Goal: Navigation & Orientation: Understand site structure

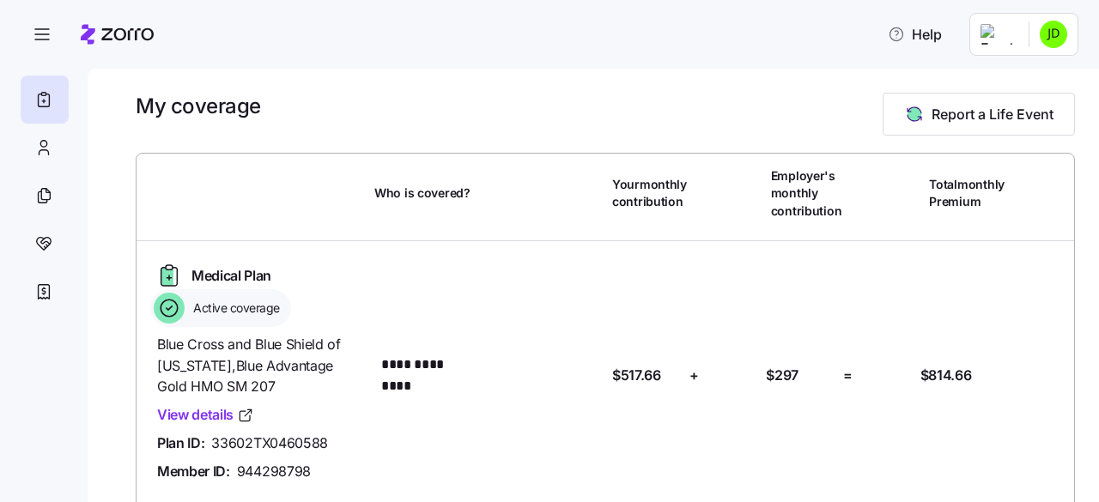
scroll to position [82, 0]
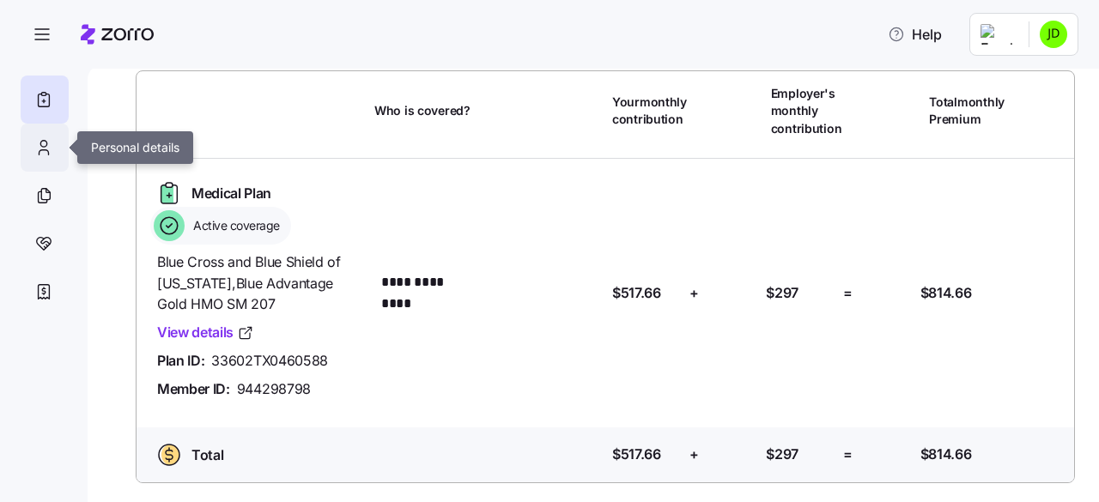
click at [29, 142] on div at bounding box center [45, 148] width 48 height 48
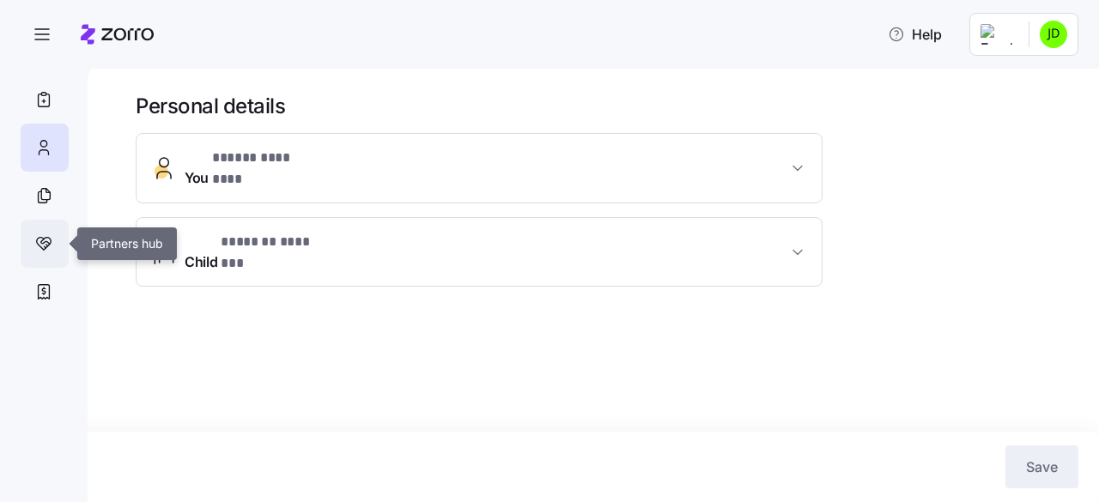
click at [46, 230] on div at bounding box center [45, 244] width 48 height 48
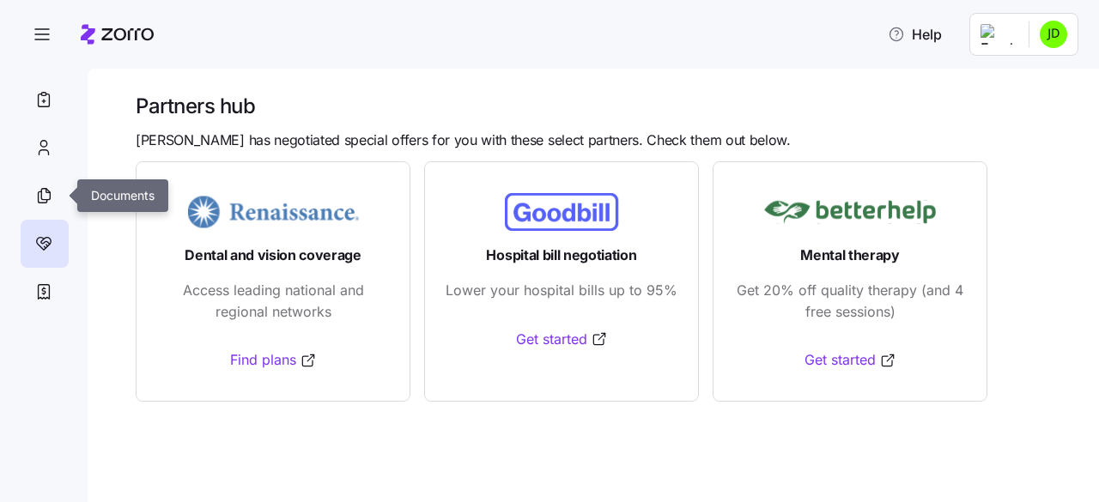
click at [46, 212] on div at bounding box center [45, 196] width 48 height 48
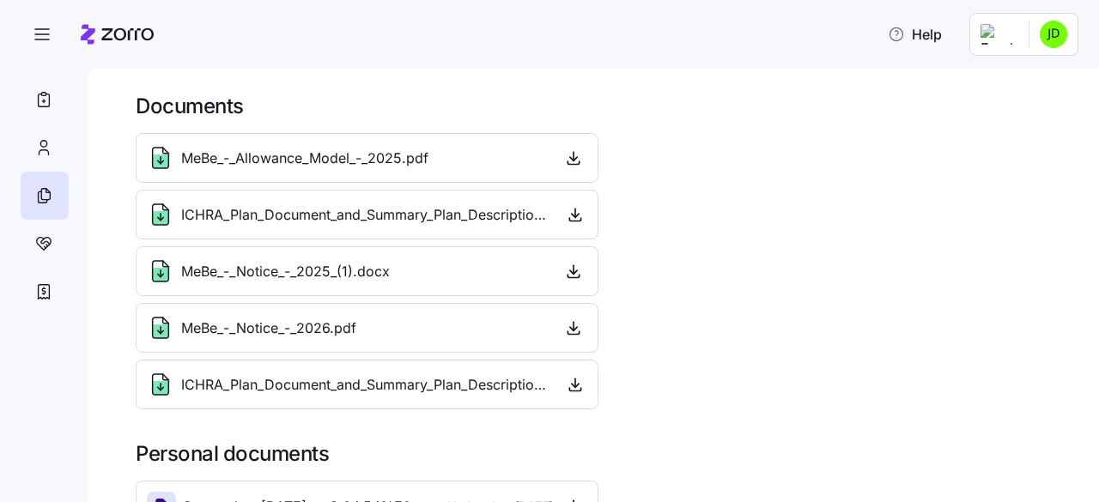
scroll to position [47, 0]
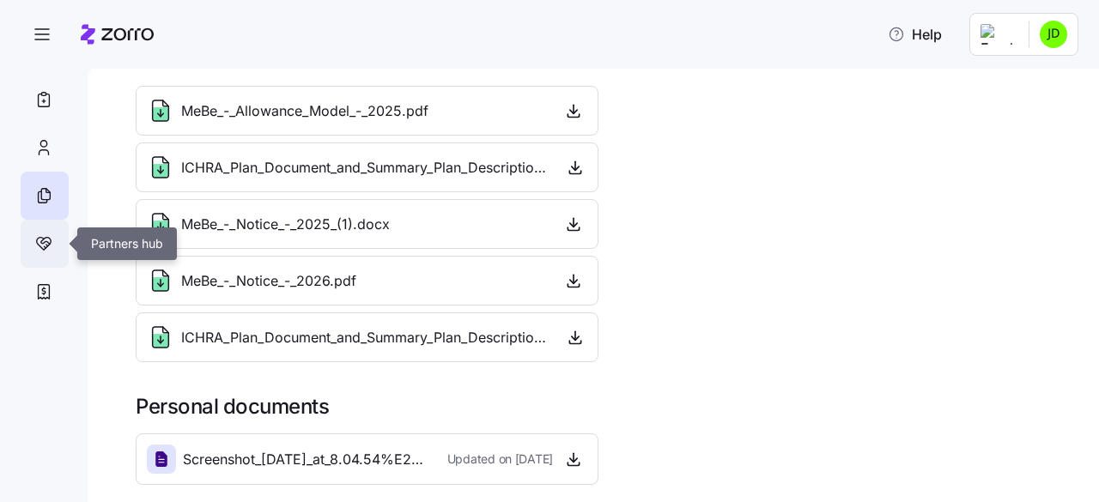
click at [60, 251] on div at bounding box center [45, 244] width 48 height 48
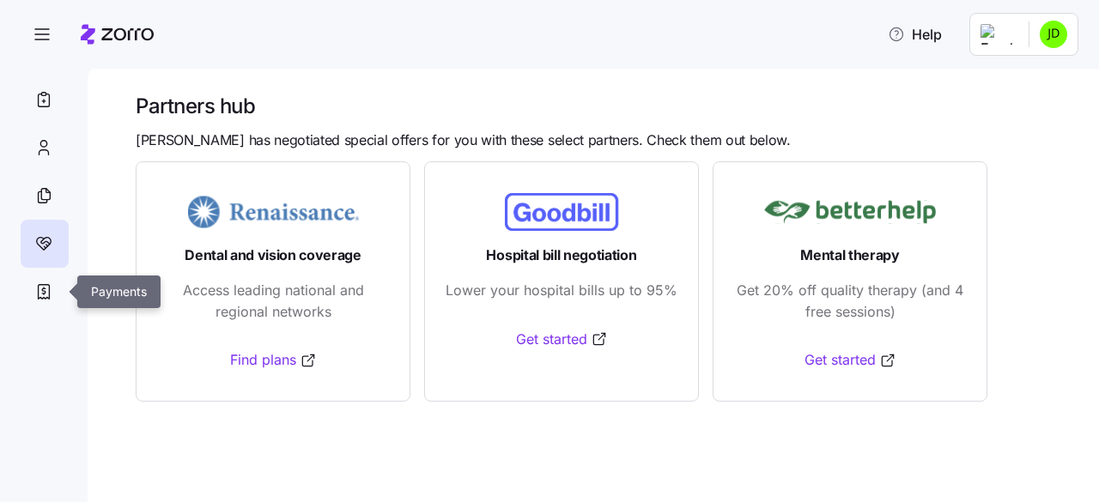
click at [55, 295] on div at bounding box center [45, 292] width 48 height 48
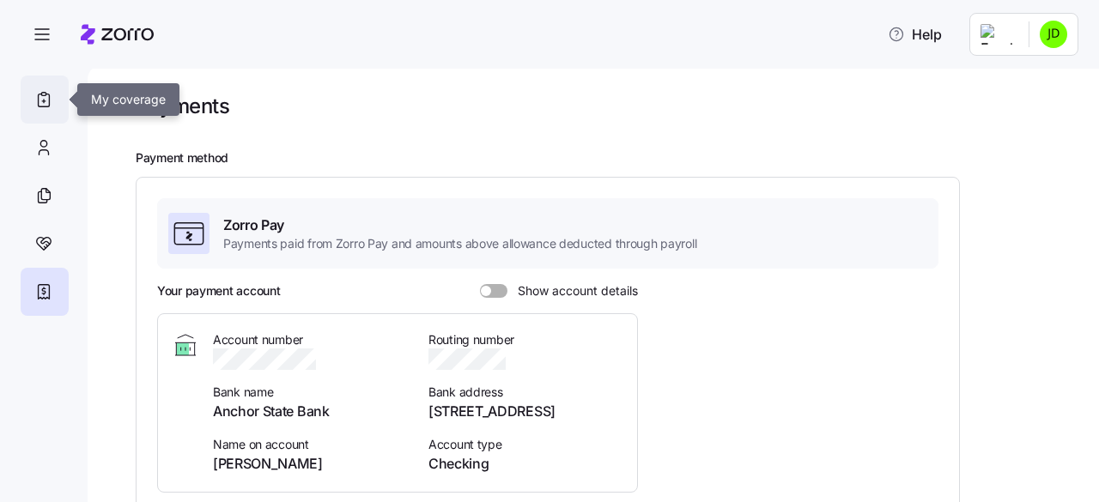
click at [58, 121] on div at bounding box center [45, 100] width 48 height 48
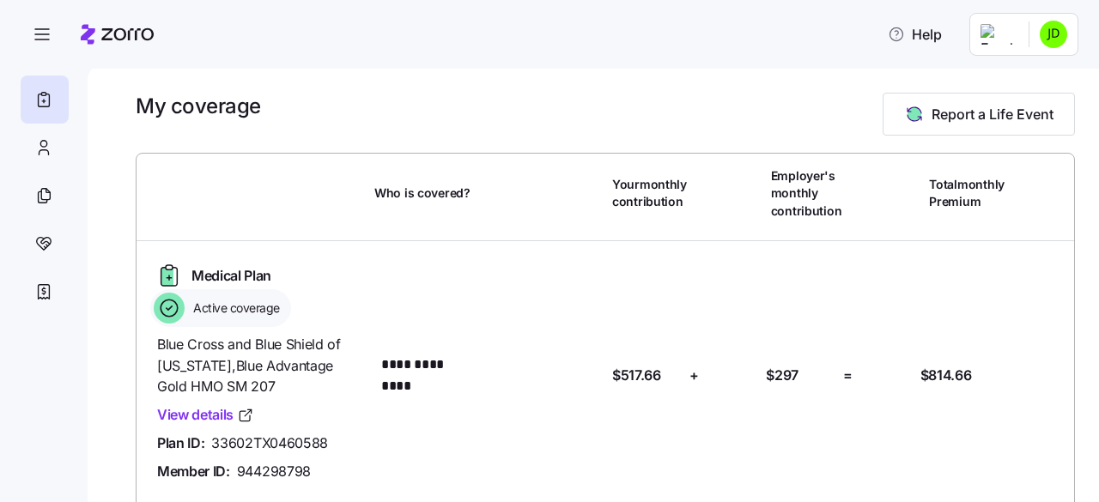
scroll to position [82, 0]
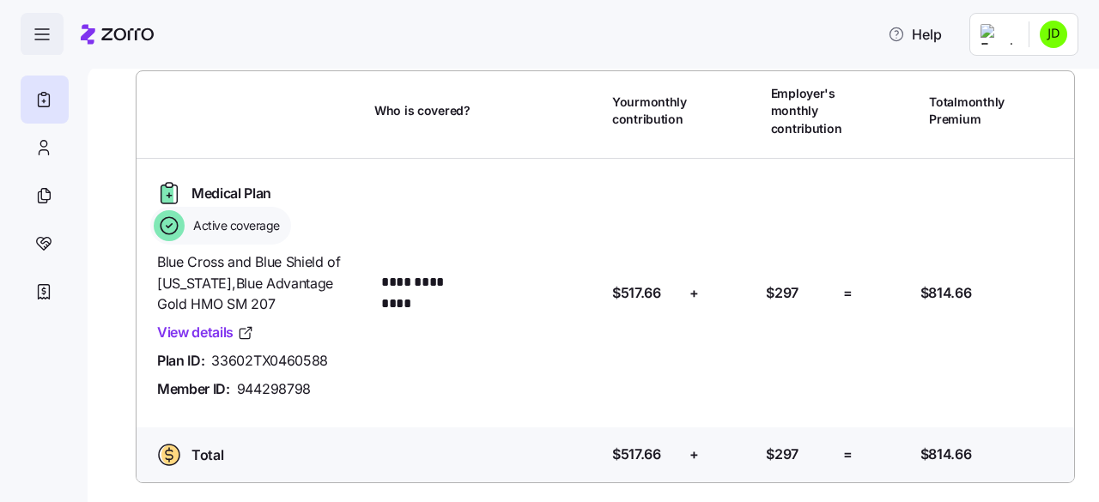
click at [35, 40] on icon "button" at bounding box center [42, 40] width 14 height 0
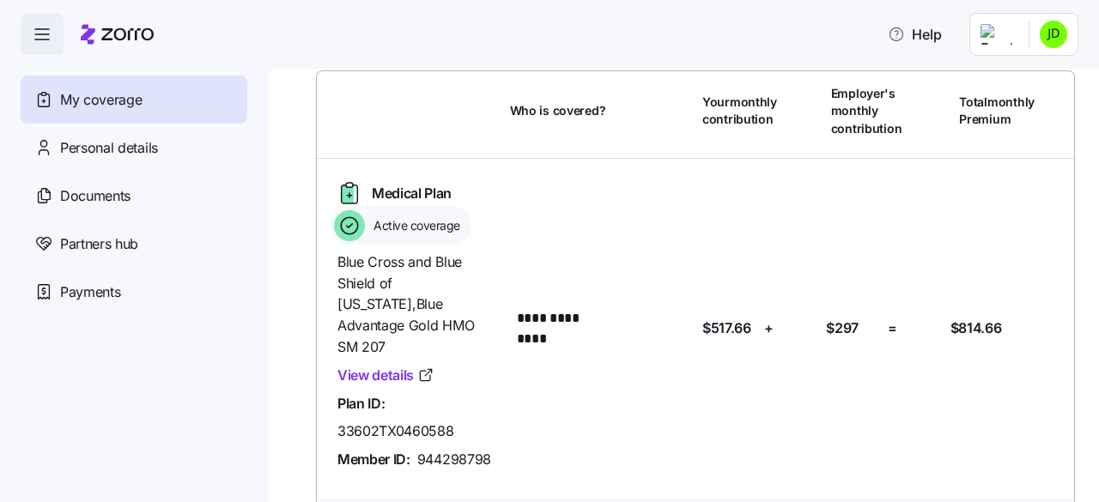
click at [1000, 42] on html "**********" at bounding box center [549, 246] width 1099 height 492
click at [1014, 68] on div "My settings" at bounding box center [1020, 80] width 104 height 27
